Goal: Task Accomplishment & Management: Complete application form

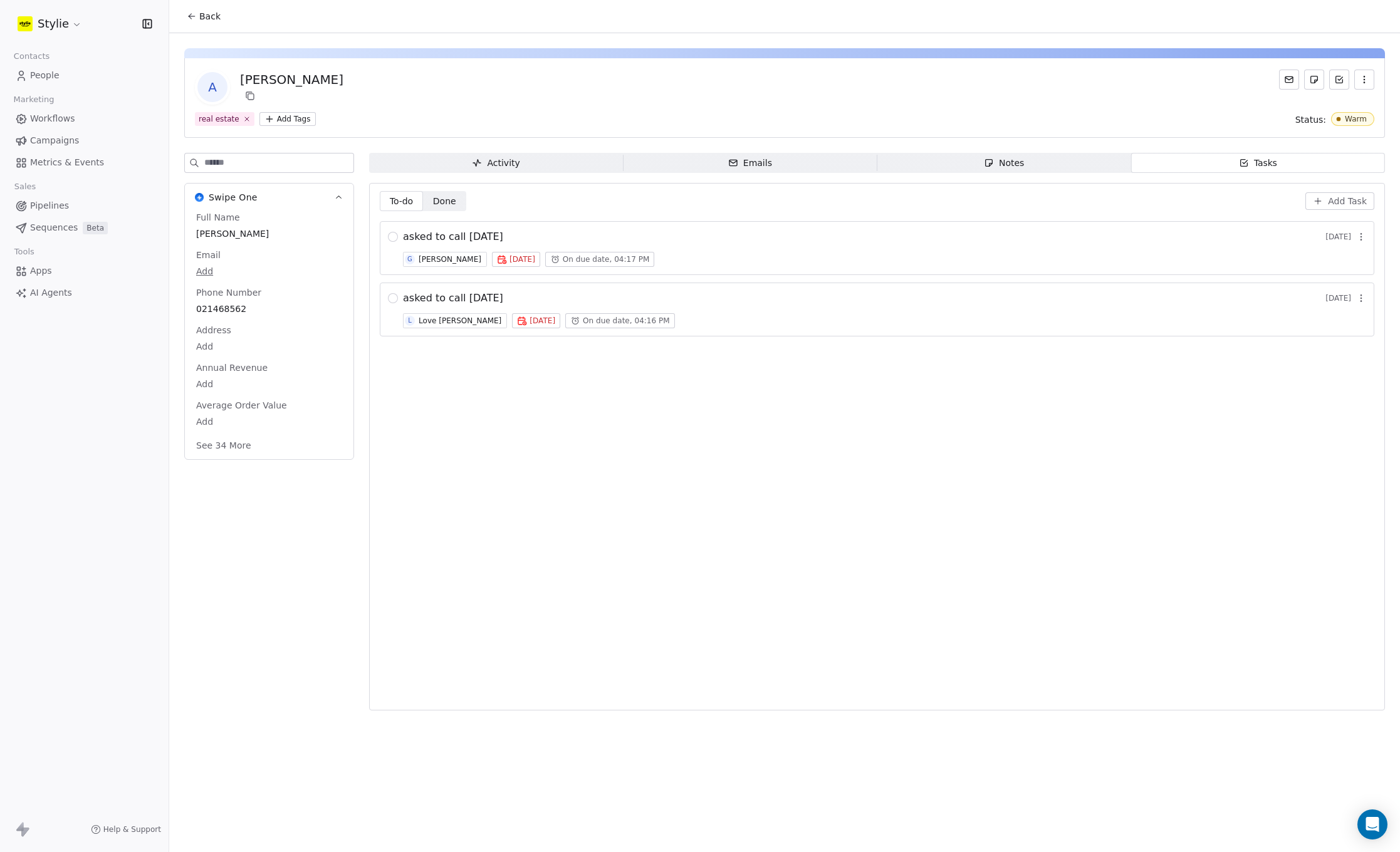
click at [42, 76] on span "People" at bounding box center [45, 76] width 30 height 13
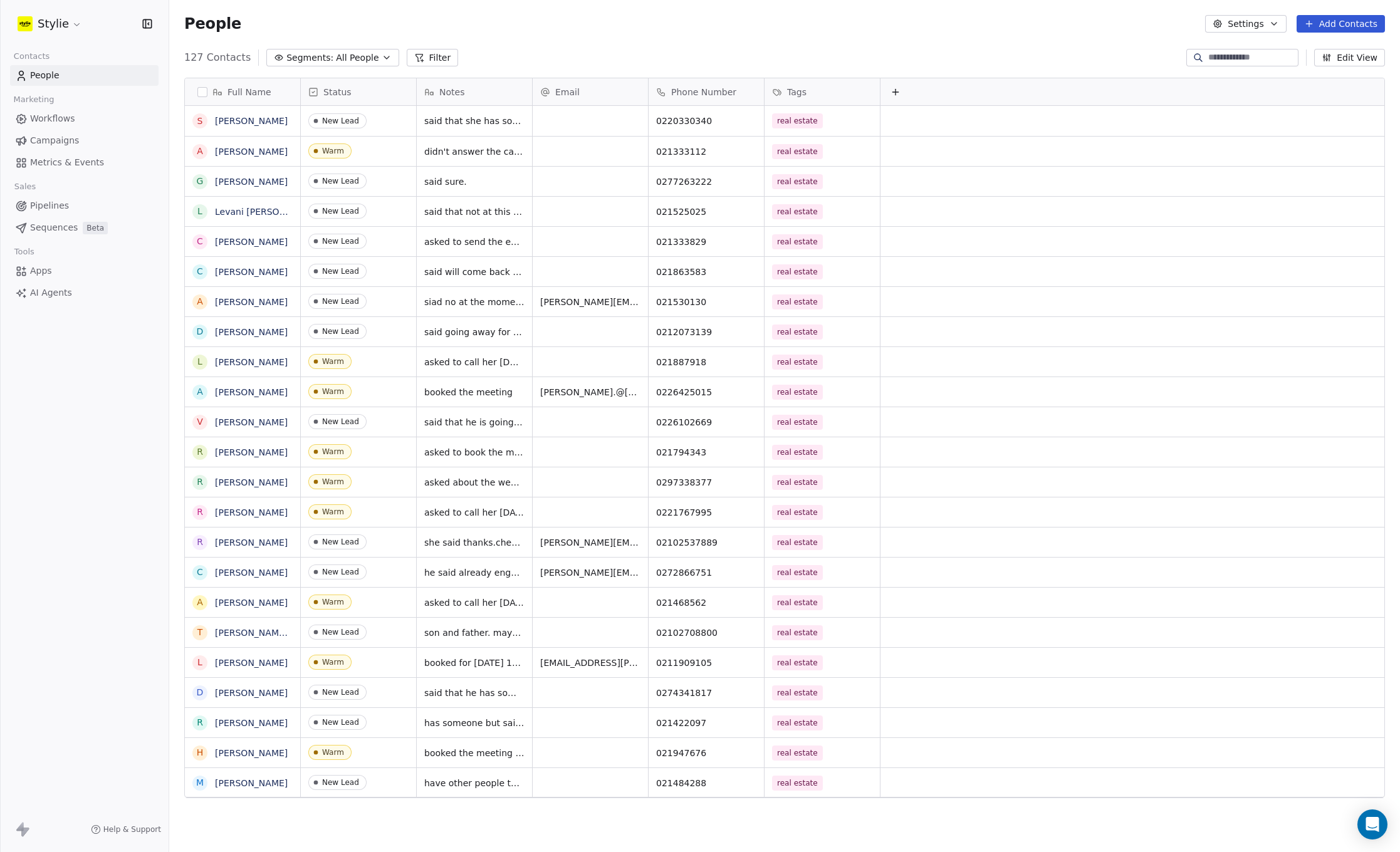
scroll to position [10, 10]
click at [1350, 24] on button "Add Contacts" at bounding box center [1340, 23] width 89 height 17
click at [1309, 50] on span "Create new contact" at bounding box center [1344, 51] width 86 height 13
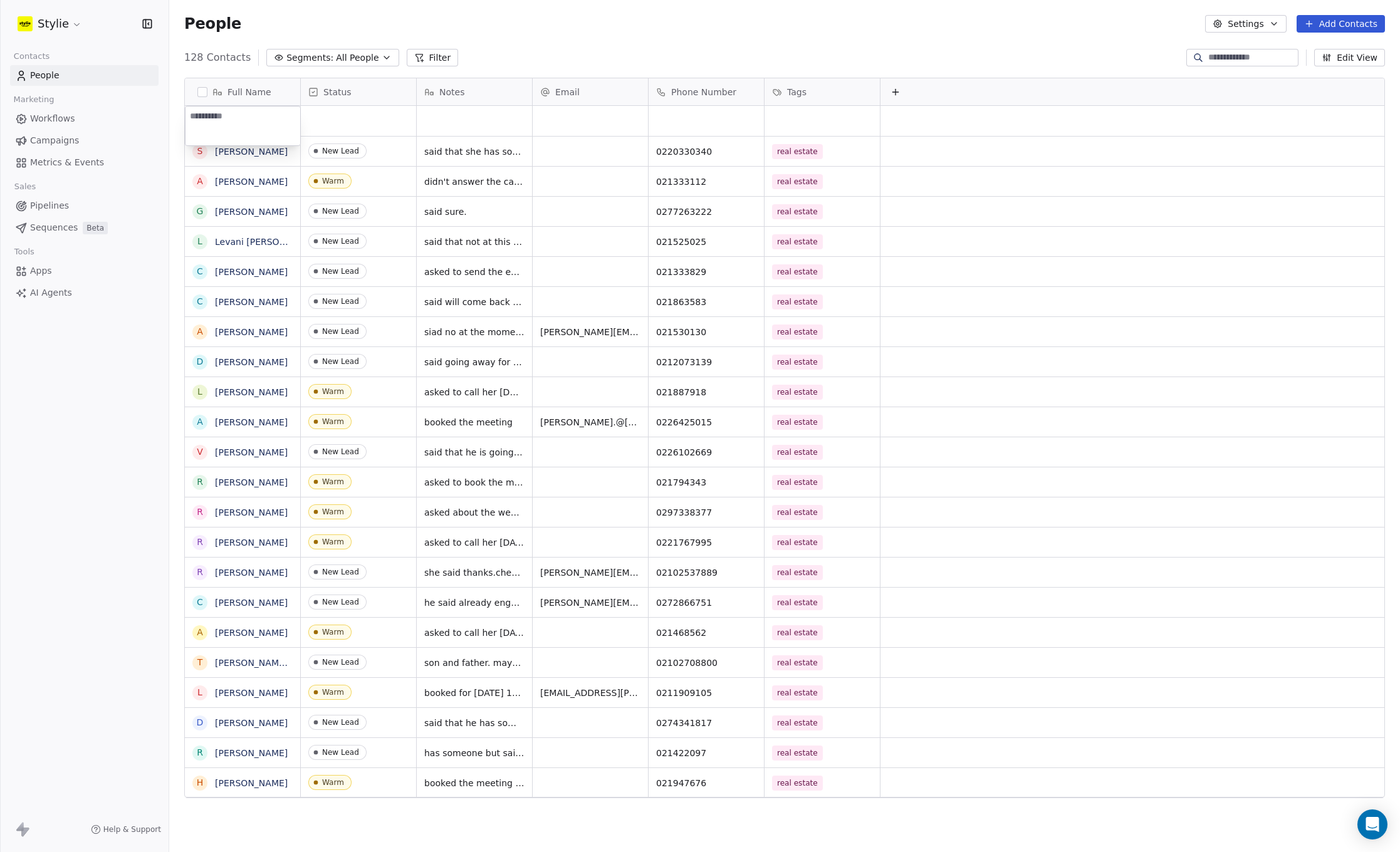
click at [237, 127] on textarea at bounding box center [243, 126] width 115 height 39
type textarea "**********"
click at [368, 118] on html "Stylie Contacts People Marketing Workflows Campaigns Metrics & Events Sales Pip…" at bounding box center [700, 426] width 1400 height 852
click at [331, 115] on div "grid" at bounding box center [358, 121] width 115 height 30
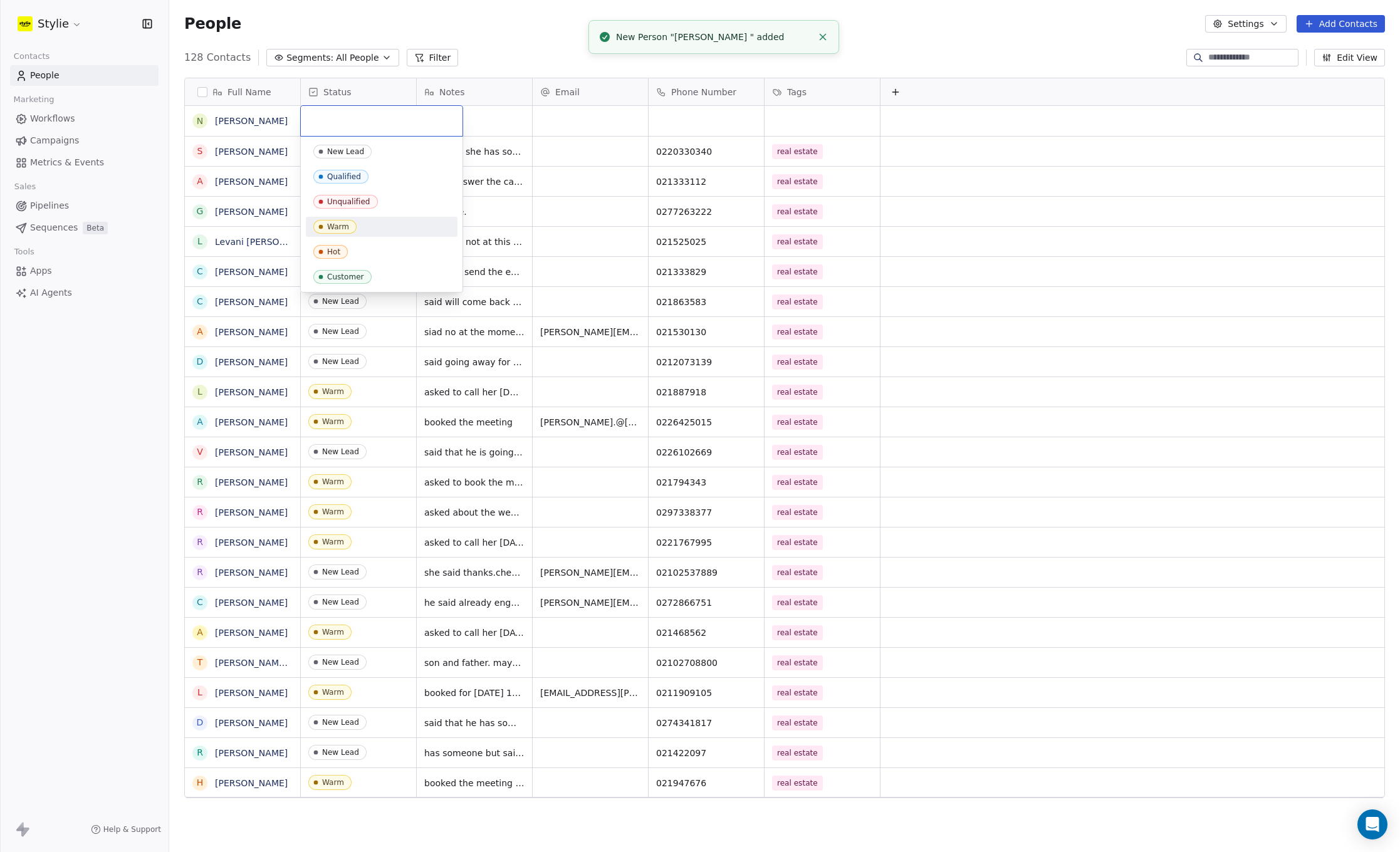
click at [333, 223] on div "Warm" at bounding box center [338, 227] width 22 height 9
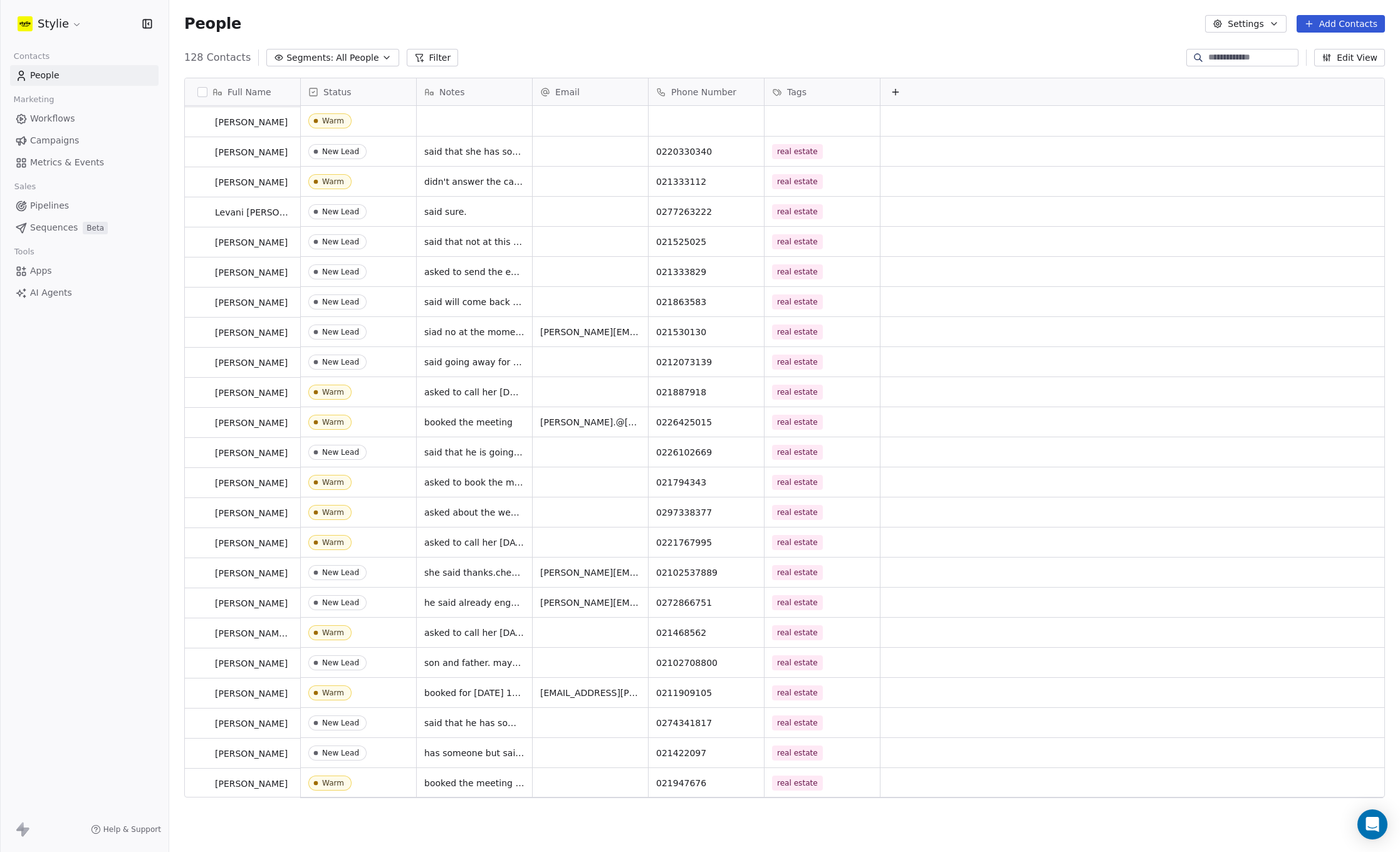
scroll to position [0, 0]
click at [448, 123] on div "grid" at bounding box center [474, 121] width 115 height 30
click at [448, 123] on textarea at bounding box center [474, 126] width 114 height 39
type textarea "**********"
click at [677, 110] on html "Stylie Contacts People Marketing Workflows Campaigns Metrics & Events Sales Pip…" at bounding box center [700, 426] width 1400 height 852
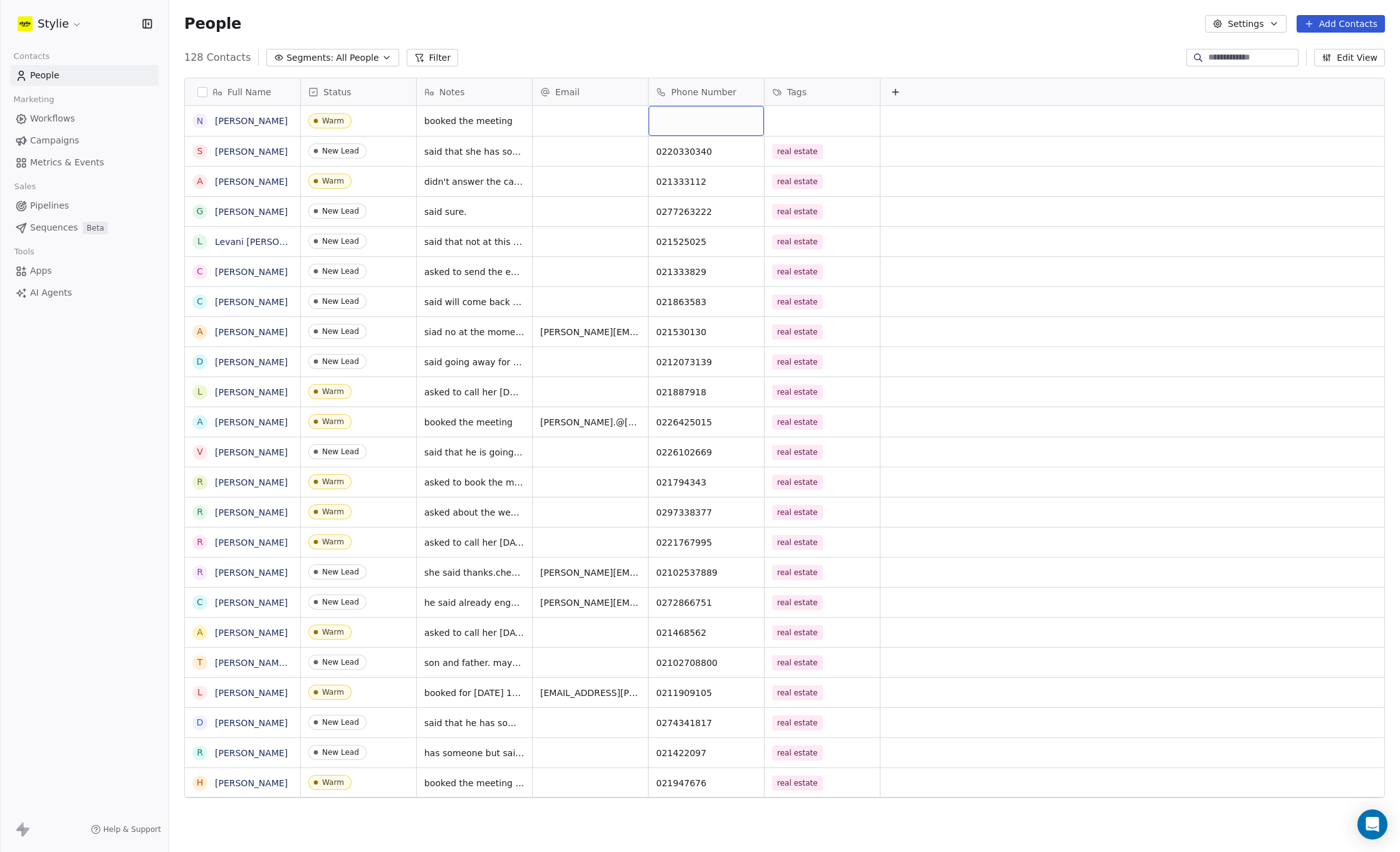
click at [678, 120] on div "grid" at bounding box center [706, 121] width 115 height 30
type input "*********"
click at [791, 125] on html "Stylie Contacts People Marketing Workflows Campaigns Metrics & Events Sales Pip…" at bounding box center [700, 426] width 1400 height 852
click at [785, 116] on div "grid" at bounding box center [822, 121] width 115 height 30
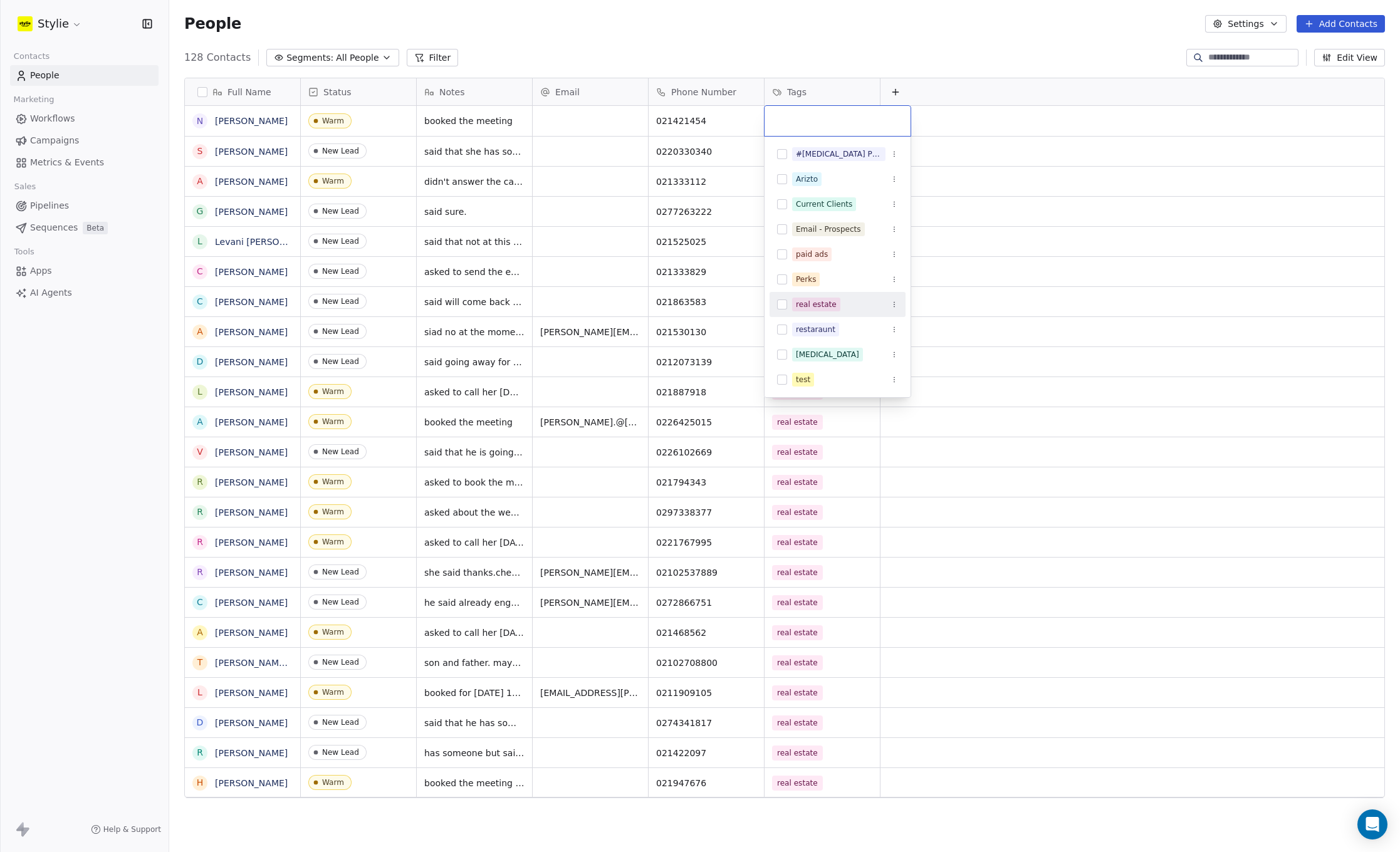
click at [794, 309] on span "real estate" at bounding box center [816, 304] width 49 height 14
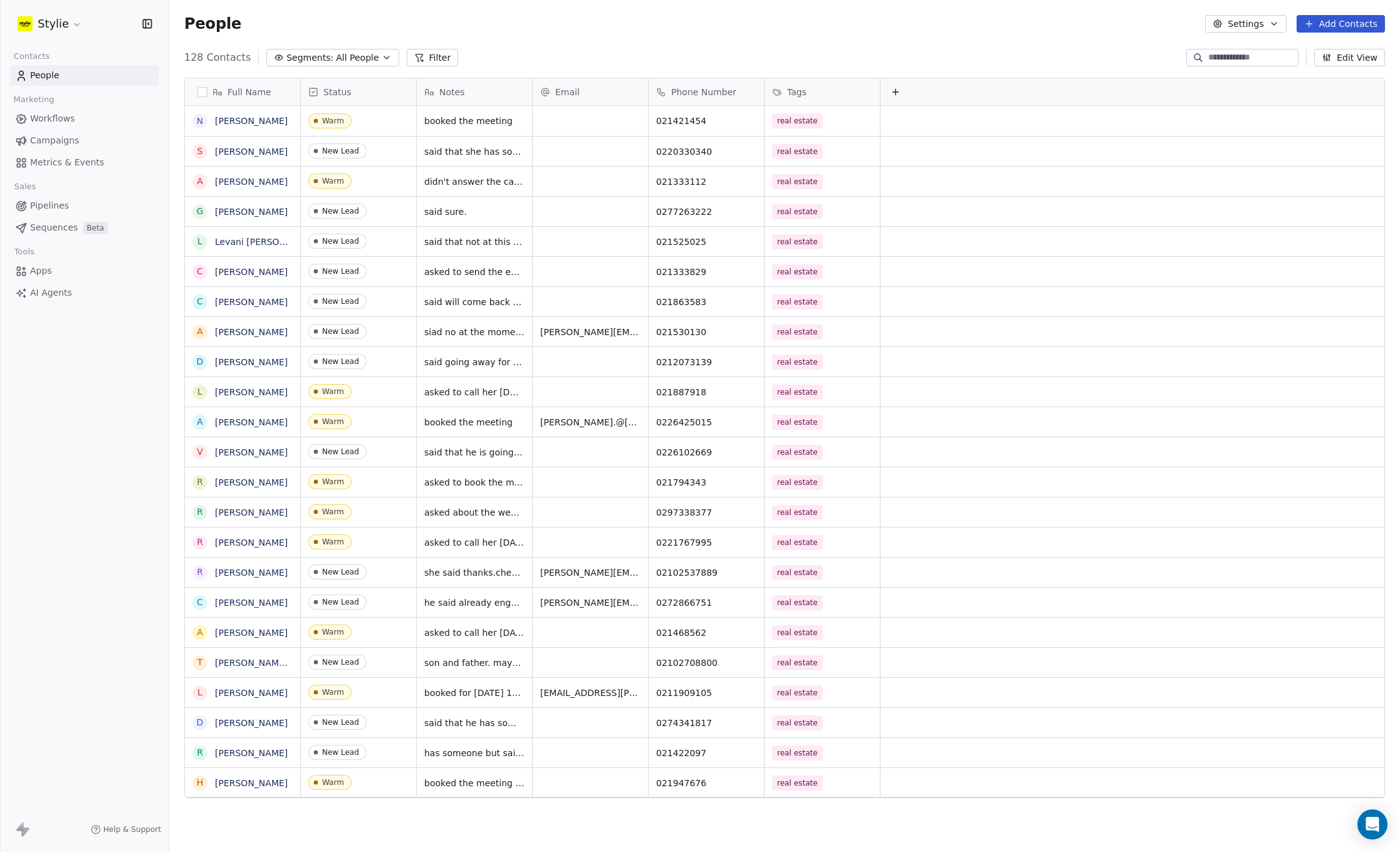
click at [584, 122] on html "Stylie Contacts People Marketing Workflows Campaigns Metrics & Events Sales Pip…" at bounding box center [700, 426] width 1400 height 852
click at [582, 126] on div "grid" at bounding box center [590, 121] width 115 height 30
click at [577, 122] on input "email" at bounding box center [591, 122] width 110 height 25
type input "**********"
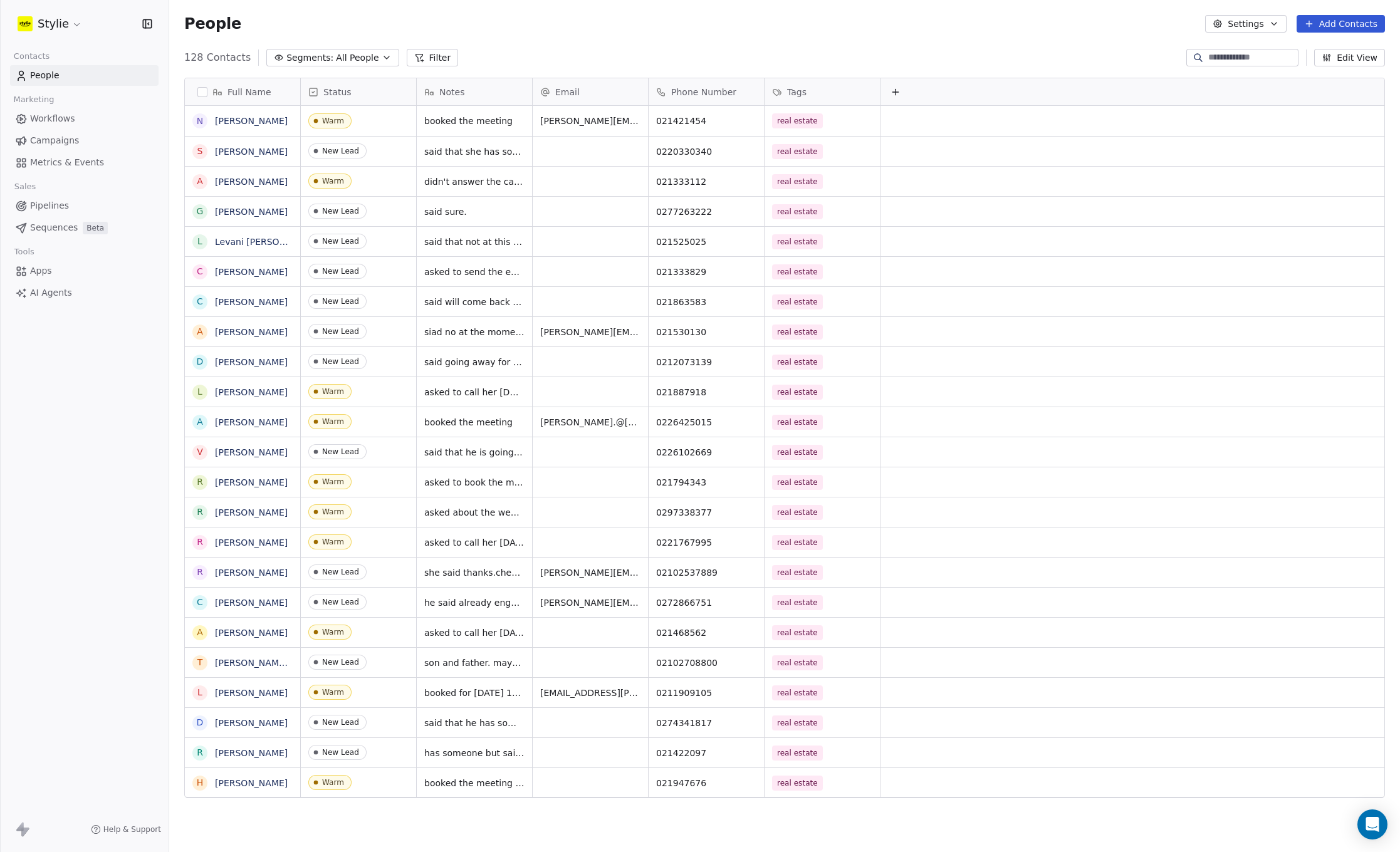
click at [727, 37] on html "Stylie Contacts People Marketing Workflows Campaigns Metrics & Events Sales Pip…" at bounding box center [700, 426] width 1400 height 852
click at [1322, 23] on button "Add Contacts" at bounding box center [1340, 23] width 89 height 17
click at [1307, 49] on span "Create new contact" at bounding box center [1344, 51] width 86 height 13
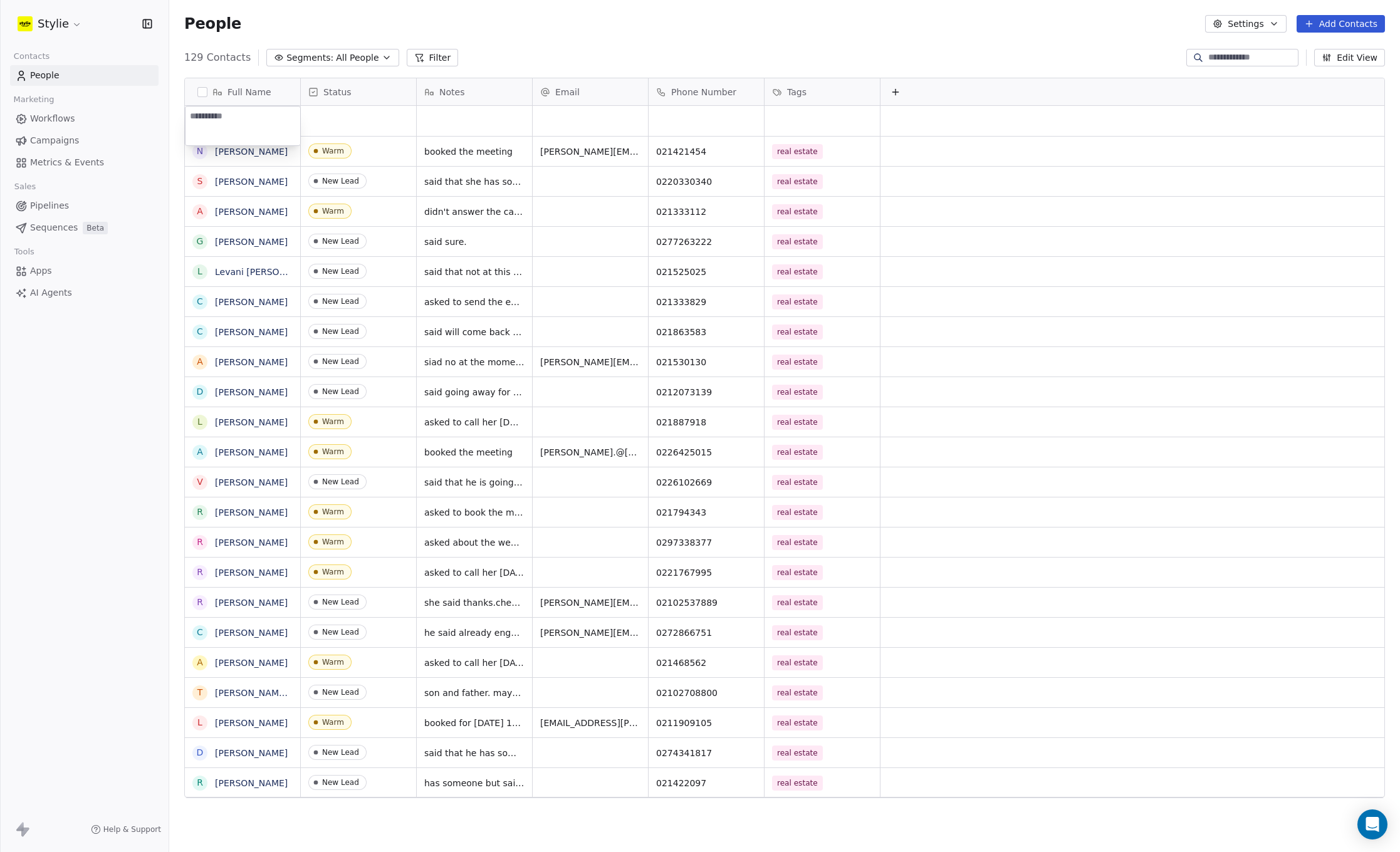
click at [237, 120] on textarea at bounding box center [243, 126] width 115 height 39
type textarea "**********"
click at [360, 120] on html "Stylie Contacts People Marketing Workflows Campaigns Metrics & Events Sales Pip…" at bounding box center [700, 426] width 1400 height 852
click at [356, 119] on div "grid" at bounding box center [358, 121] width 115 height 30
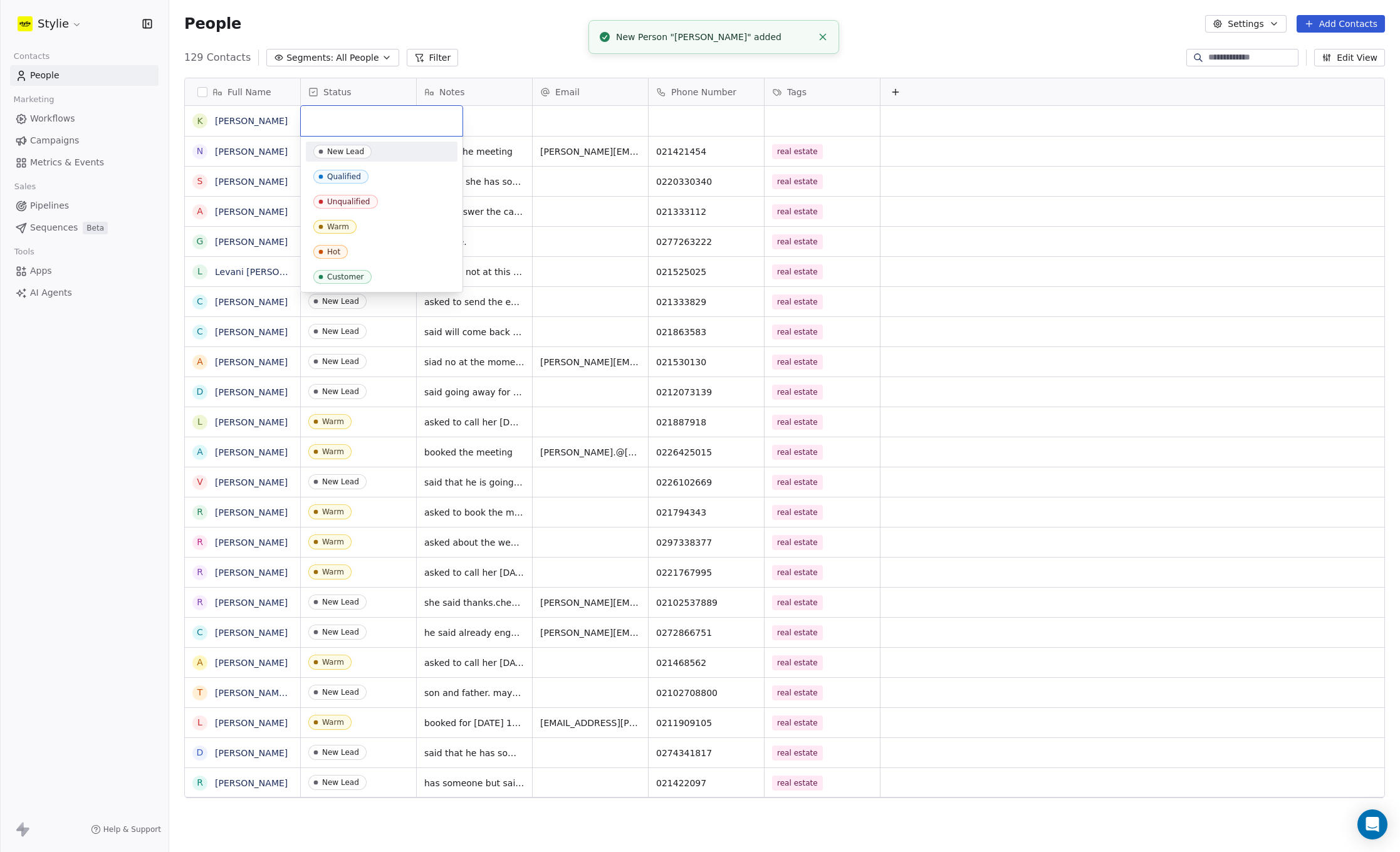
click at [366, 116] on input "text" at bounding box center [382, 120] width 147 height 14
click at [343, 151] on div "New Lead" at bounding box center [345, 152] width 37 height 9
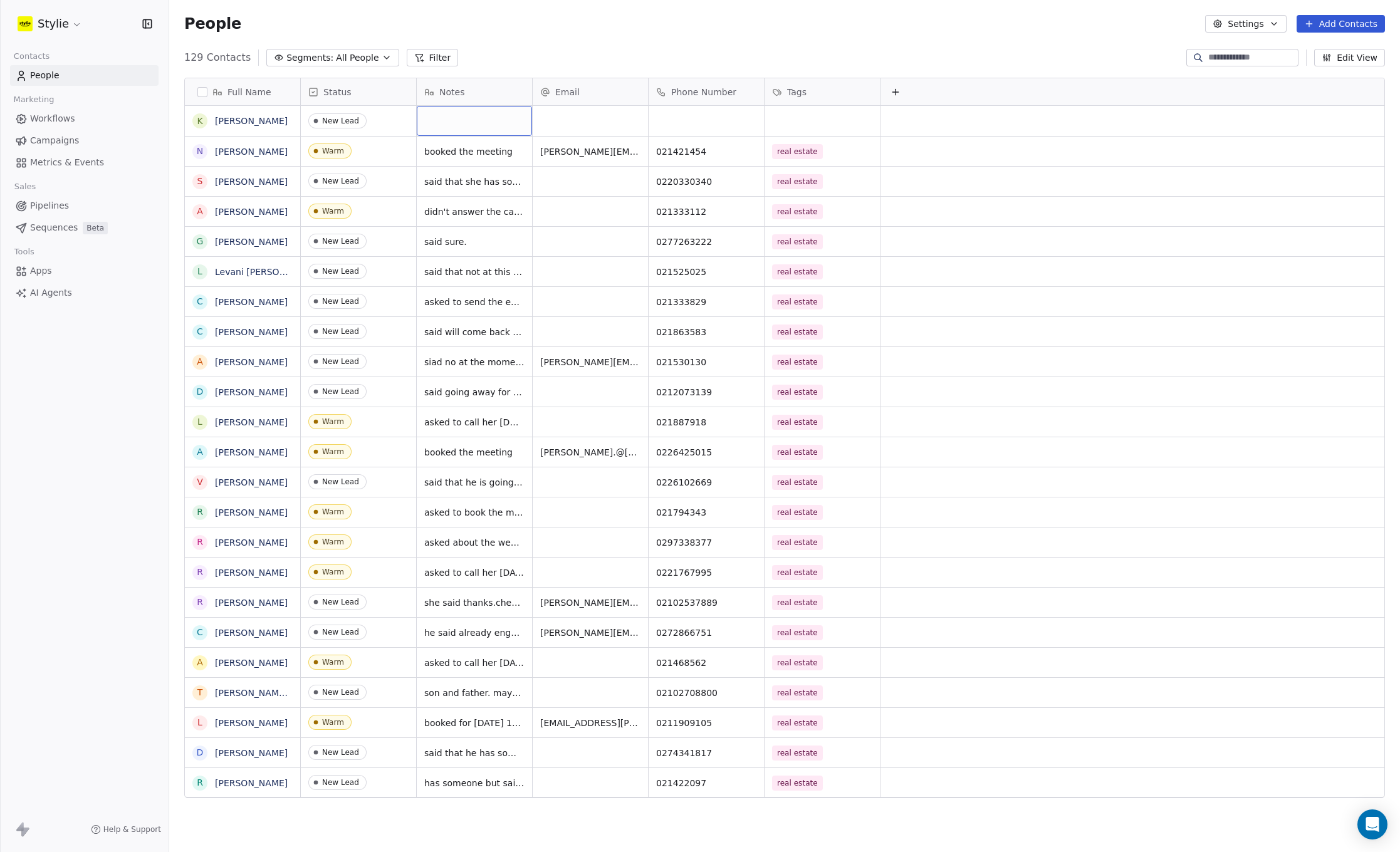
click at [433, 119] on div "grid" at bounding box center [474, 121] width 115 height 30
click at [459, 124] on textarea at bounding box center [474, 126] width 114 height 39
type textarea "**********"
click at [727, 128] on html "Stylie Contacts People Marketing Workflows Campaigns Metrics & Events Sales Pip…" at bounding box center [700, 426] width 1400 height 852
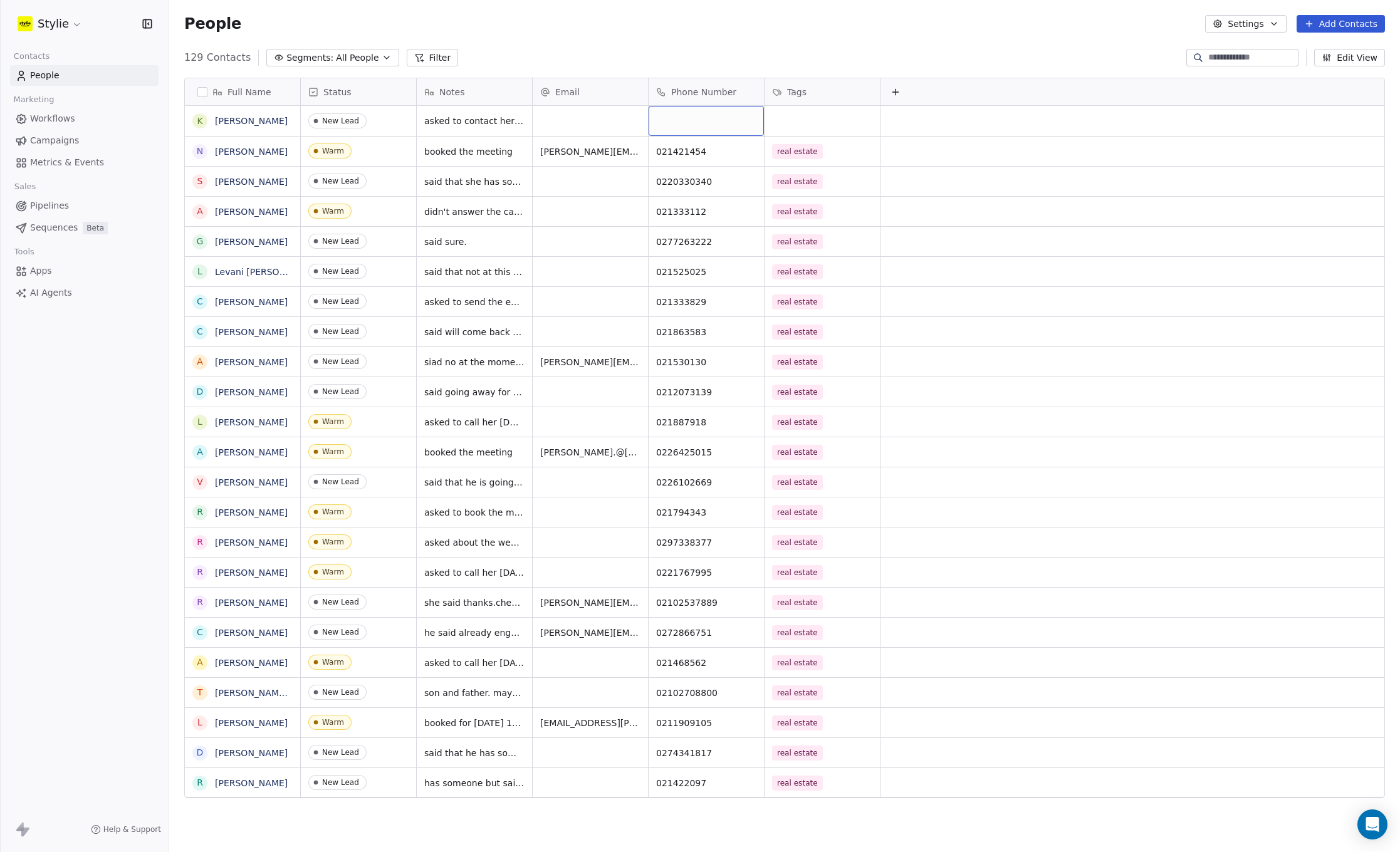
click at [716, 122] on div "grid" at bounding box center [706, 121] width 115 height 30
click at [716, 122] on input at bounding box center [706, 122] width 110 height 25
type input "**********"
click at [790, 120] on html "Stylie Contacts People Marketing Workflows Campaigns Metrics & Events Sales Pip…" at bounding box center [700, 426] width 1400 height 852
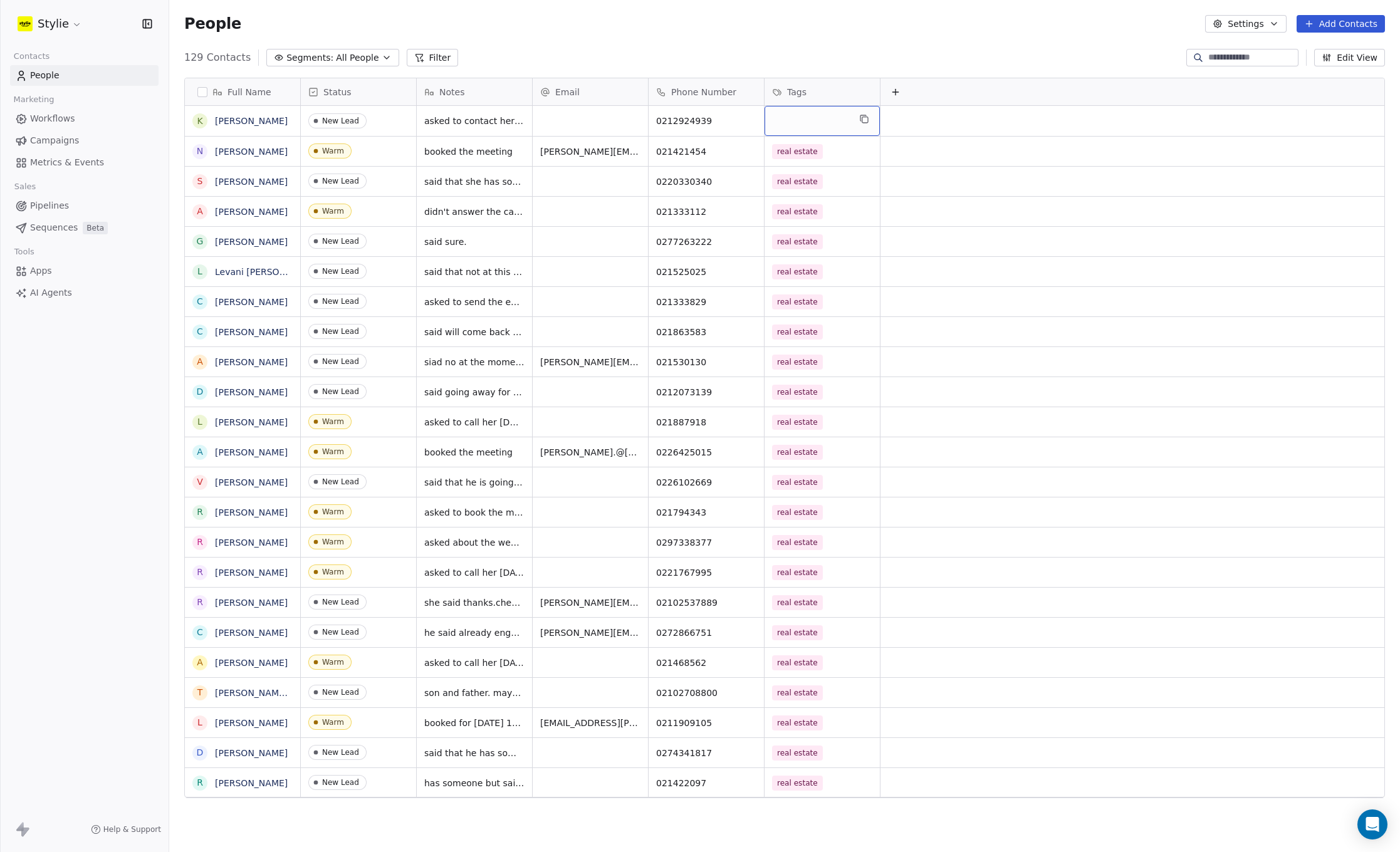
click at [790, 120] on div "grid" at bounding box center [822, 121] width 115 height 30
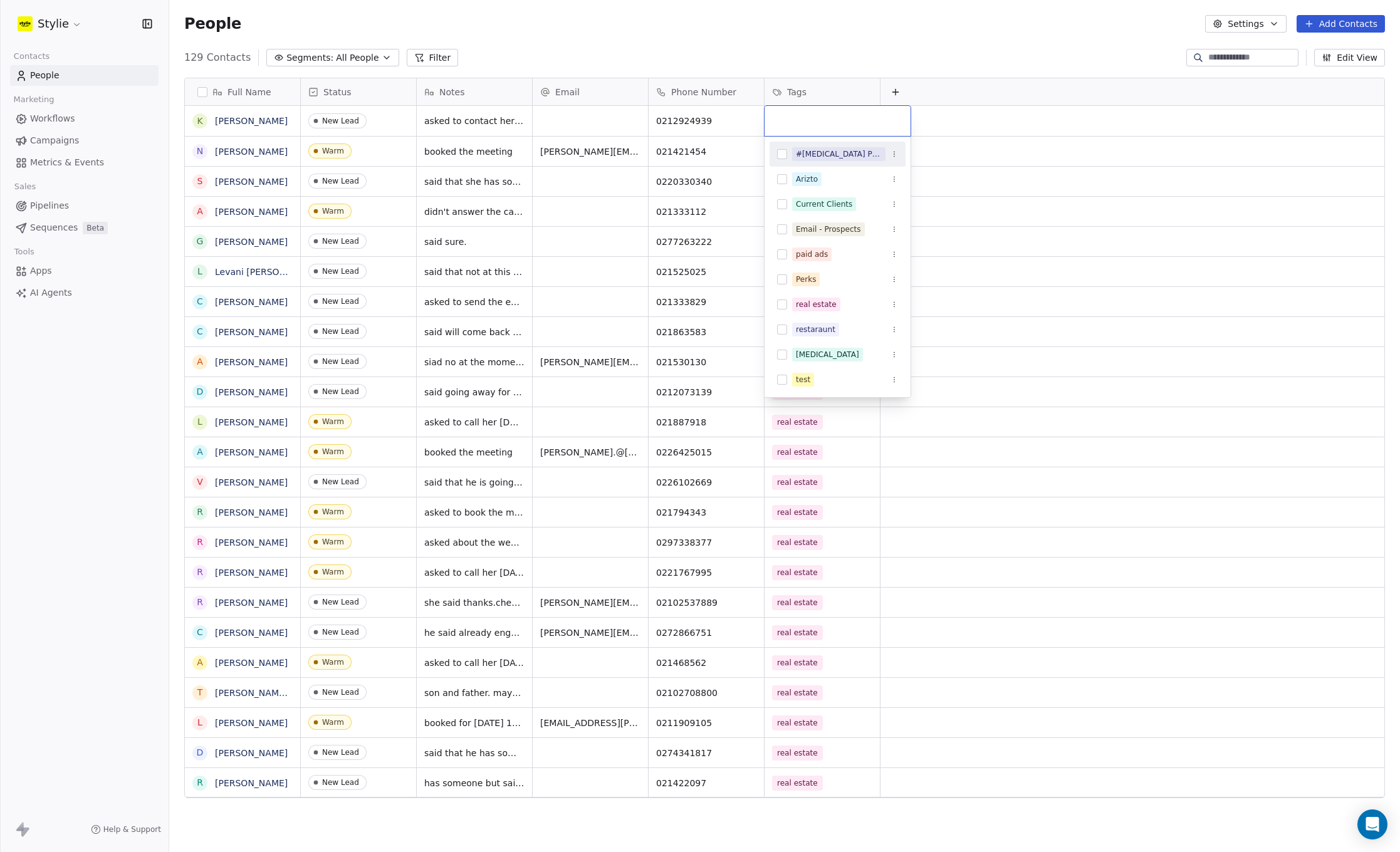
click at [791, 118] on input "text" at bounding box center [837, 120] width 131 height 14
click at [799, 303] on div "real estate" at bounding box center [816, 304] width 41 height 11
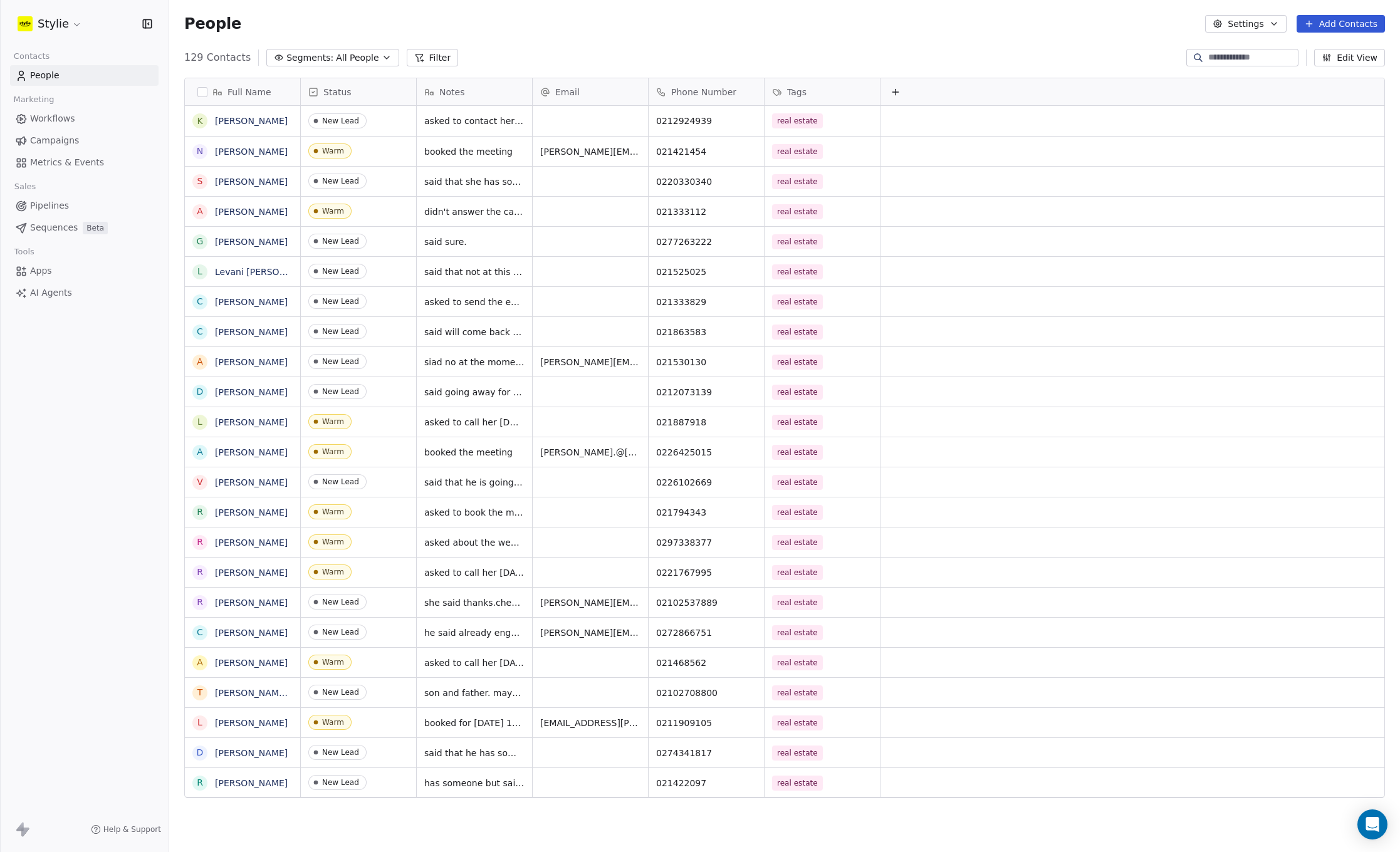
click at [642, 39] on html "Stylie Contacts People Marketing Workflows Campaigns Metrics & Events Sales Pip…" at bounding box center [700, 426] width 1400 height 852
click at [1243, 58] on input at bounding box center [1252, 57] width 88 height 12
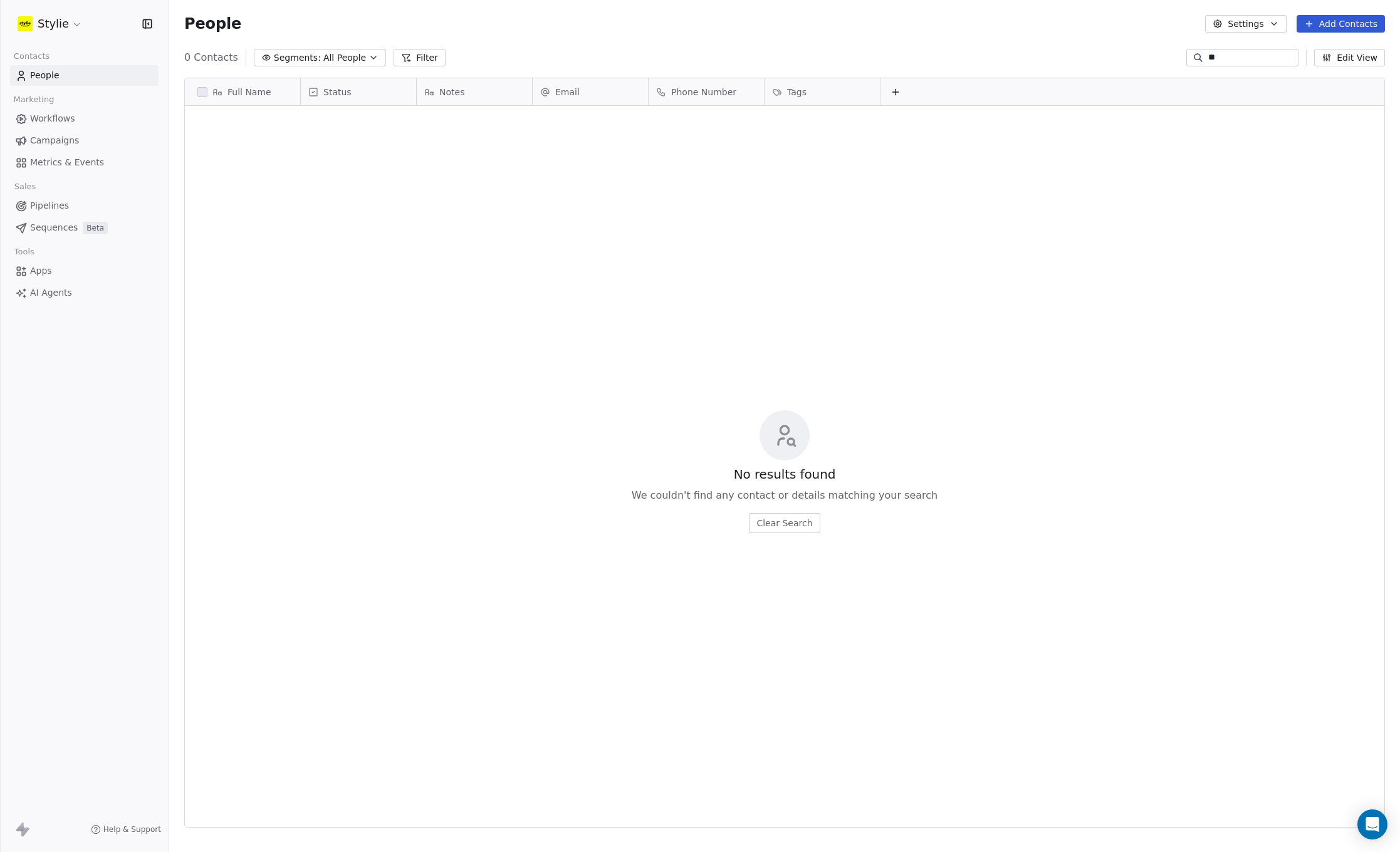
type input "*"
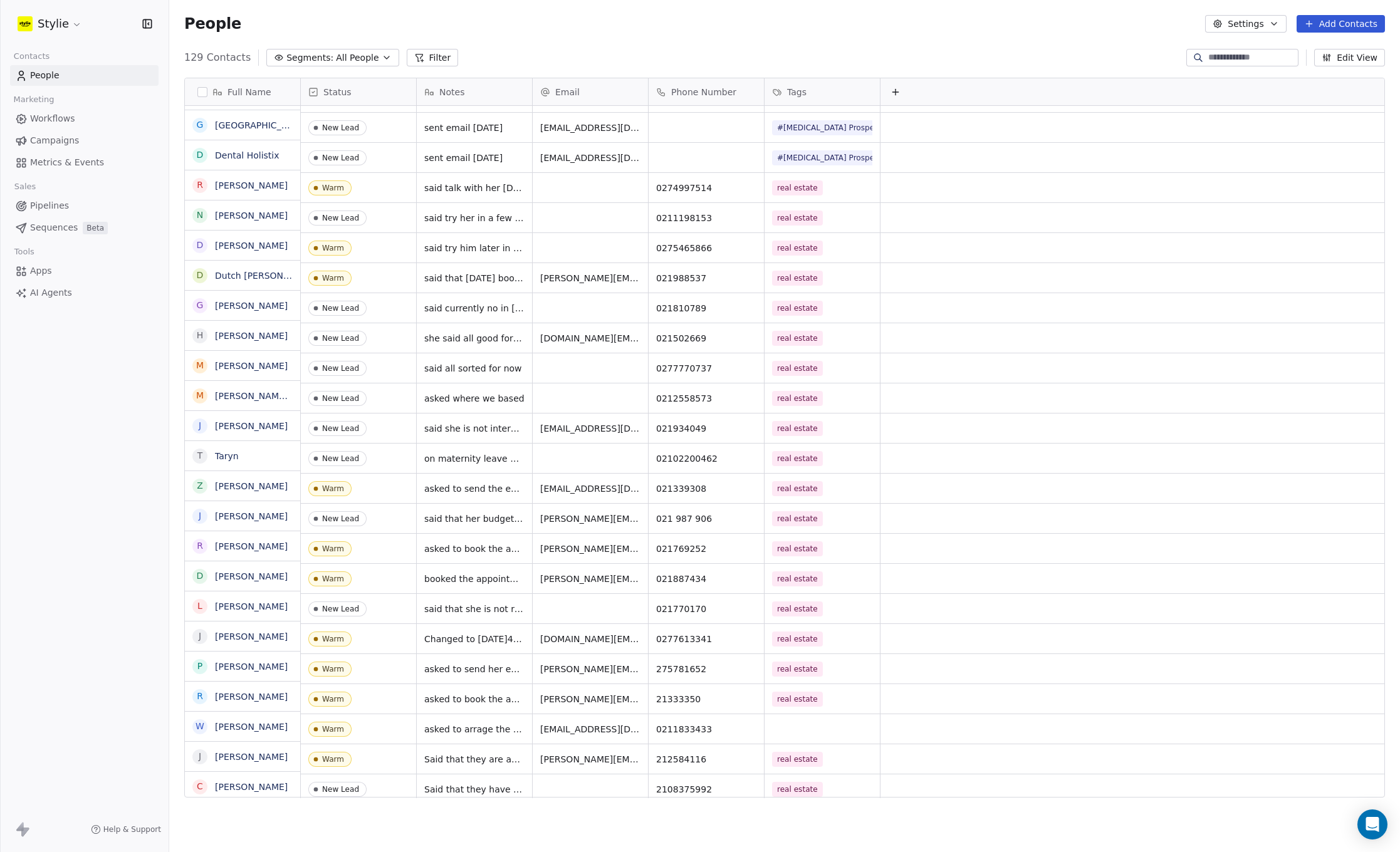
scroll to position [1049, 0]
